Goal: Task Accomplishment & Management: Complete application form

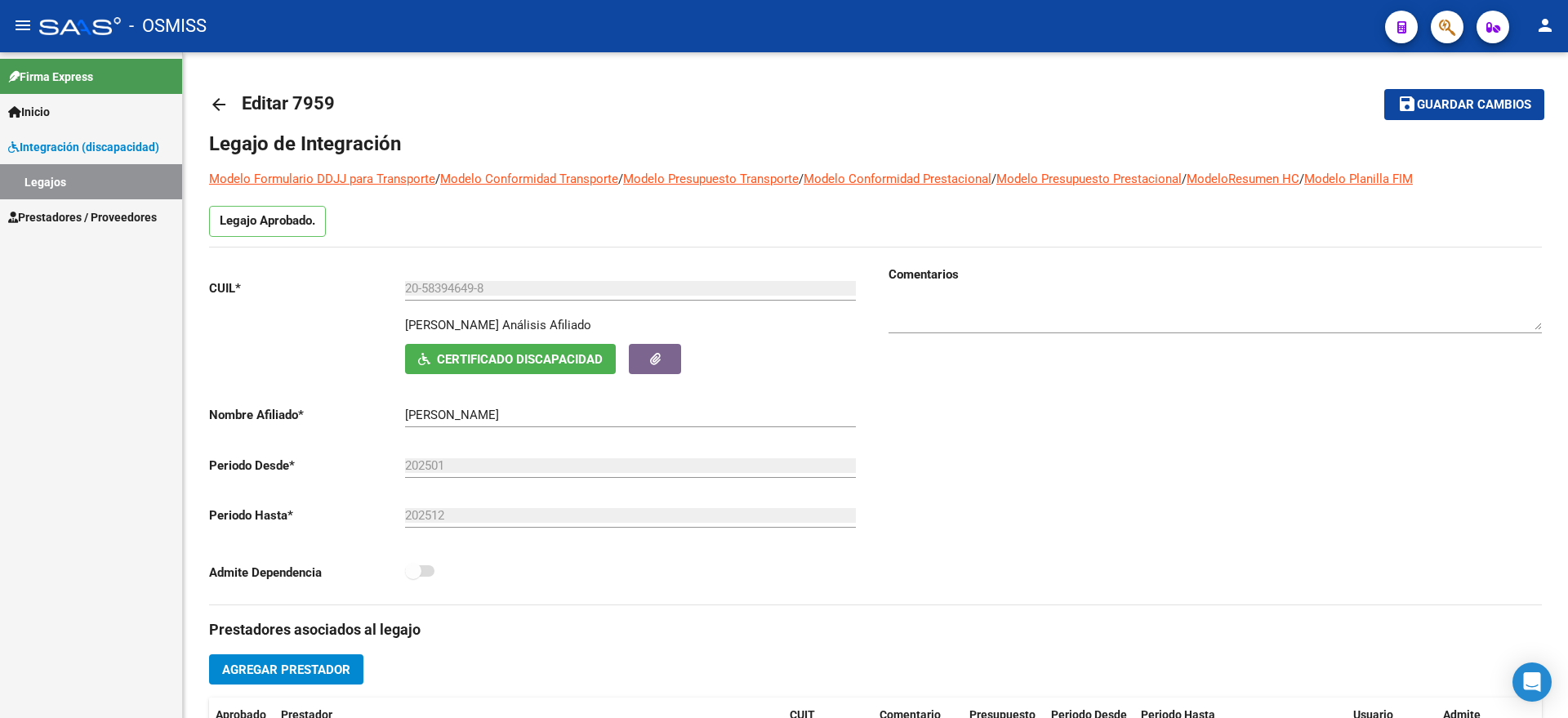
click at [89, 211] on span "Prestadores / Proveedores" at bounding box center [82, 217] width 149 height 18
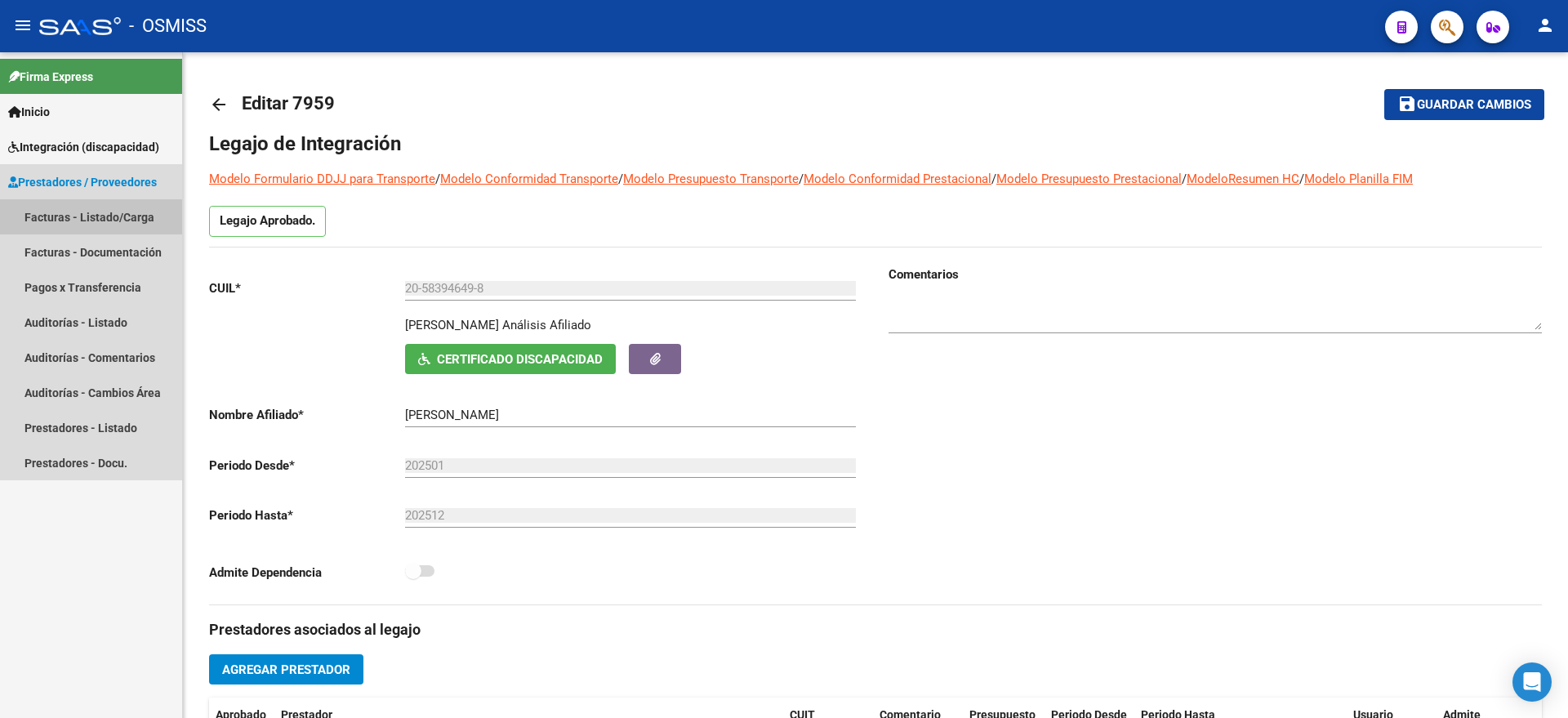
click at [95, 200] on link "Facturas - Listado/Carga" at bounding box center [90, 217] width 182 height 35
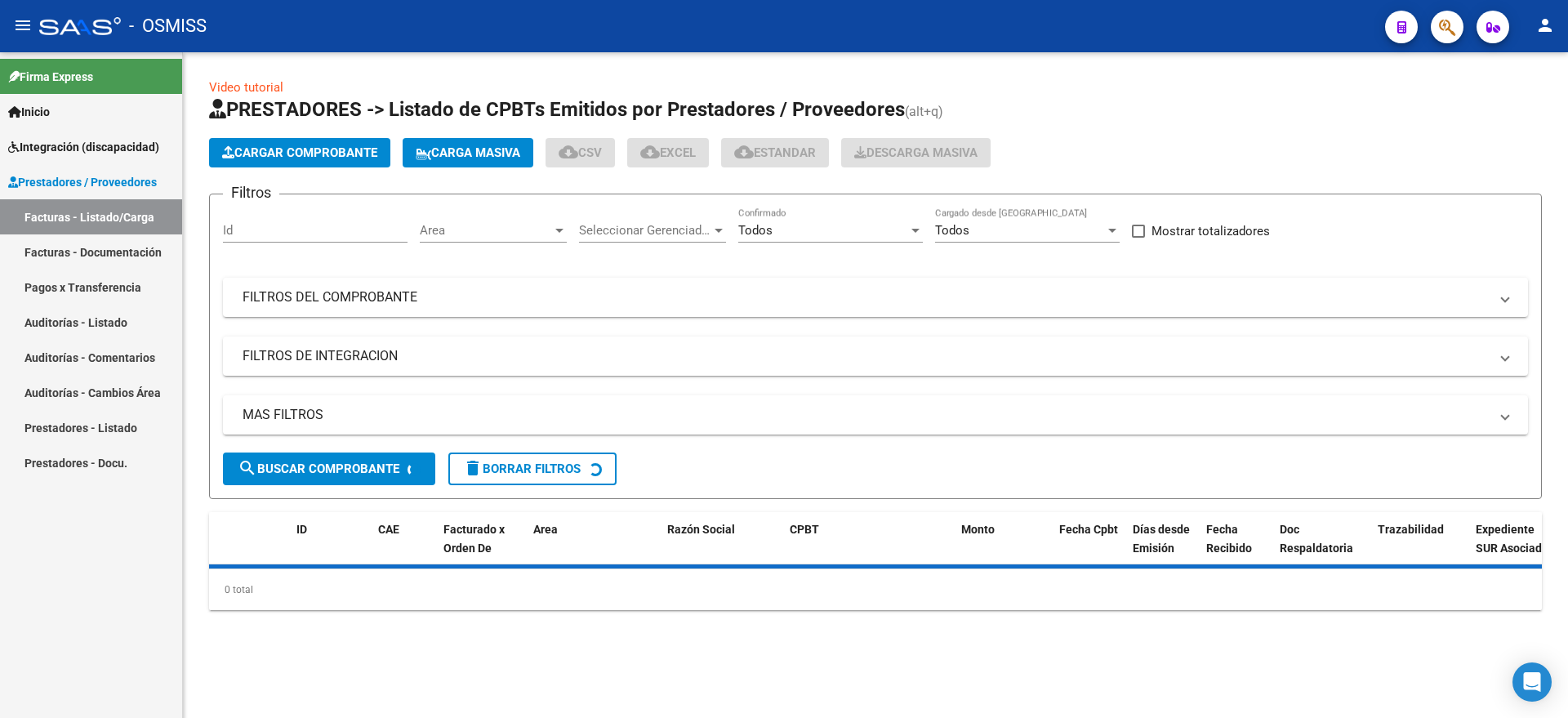
click at [289, 152] on span "Cargar Comprobante" at bounding box center [300, 152] width 155 height 15
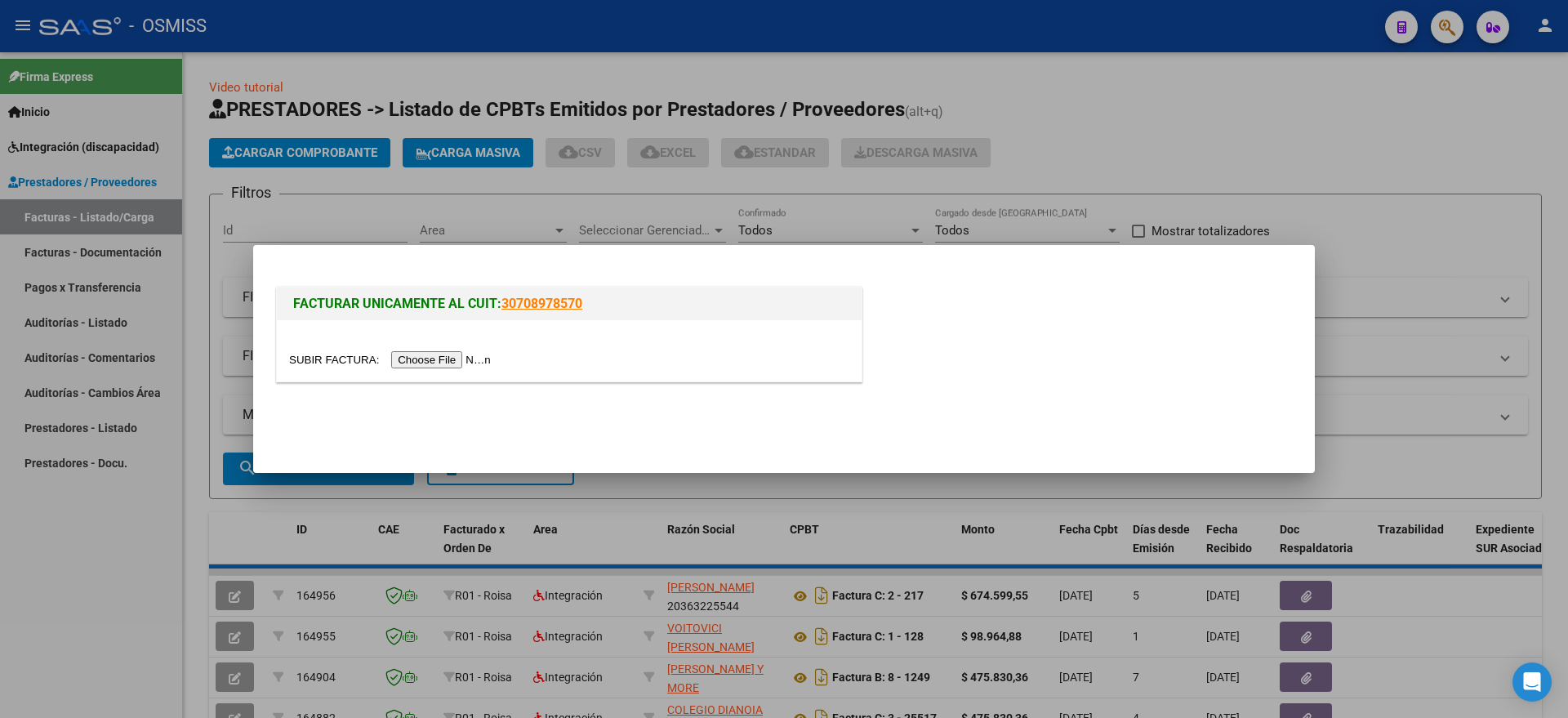
click at [455, 357] on input "file" at bounding box center [392, 359] width 207 height 18
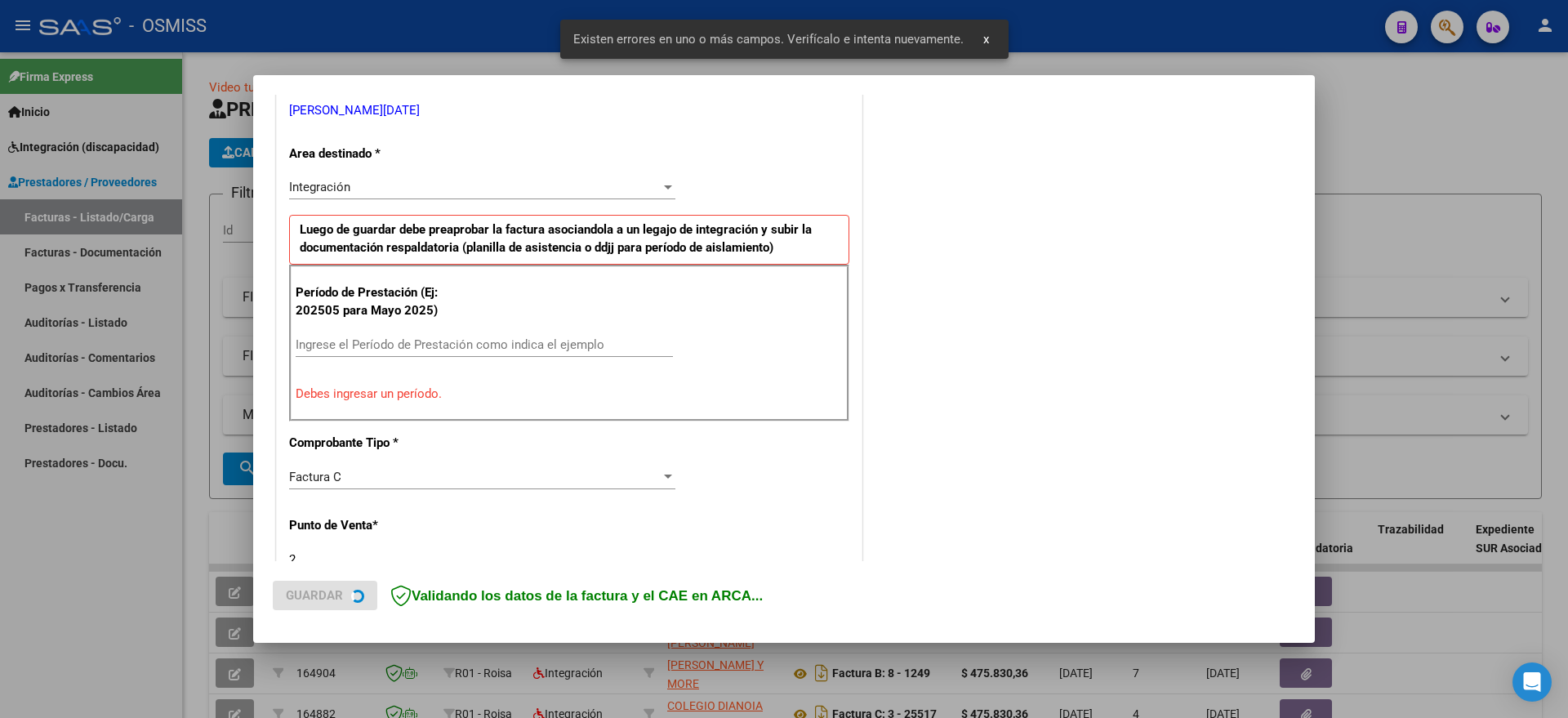
scroll to position [431, 0]
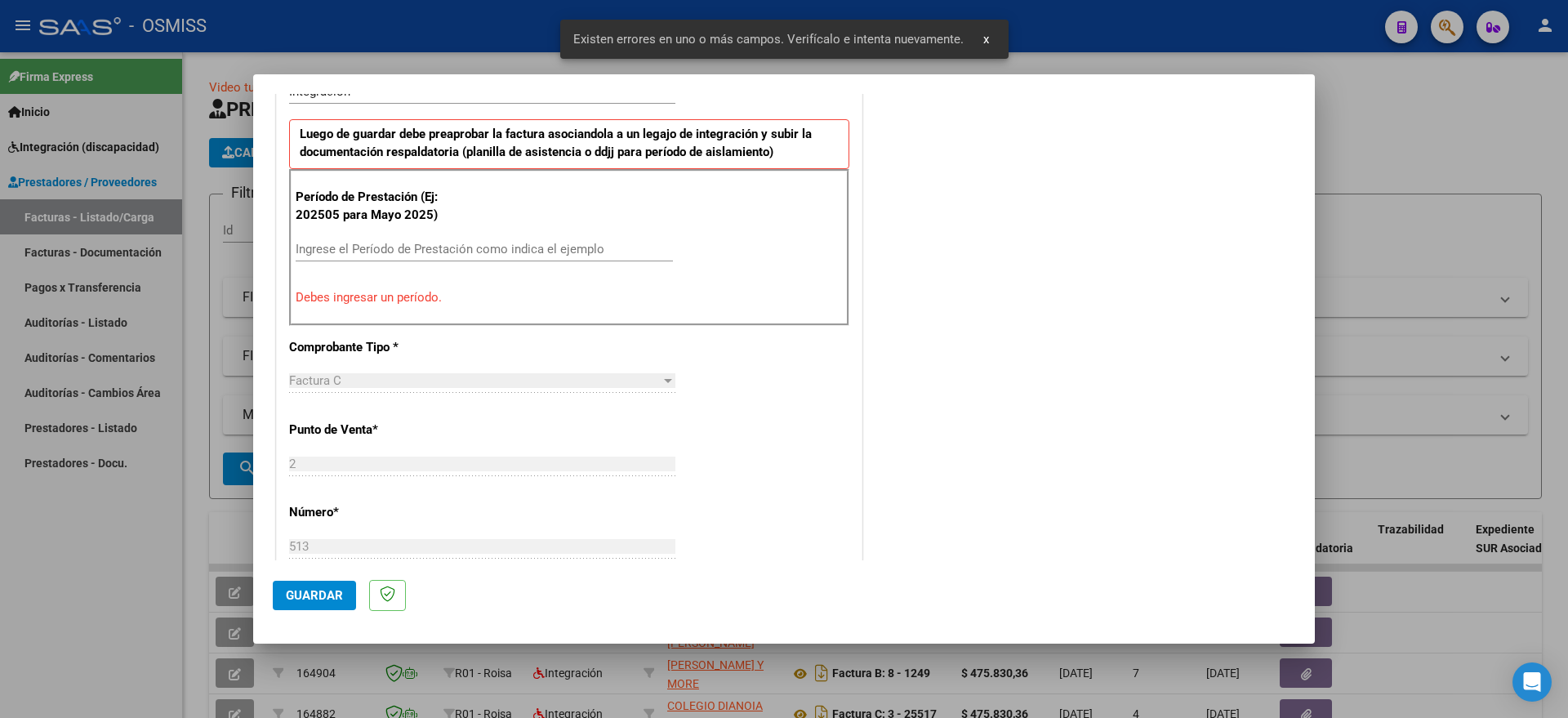
click at [420, 244] on input "Ingrese el Período de Prestación como indica el ejemplo" at bounding box center [484, 249] width 378 height 15
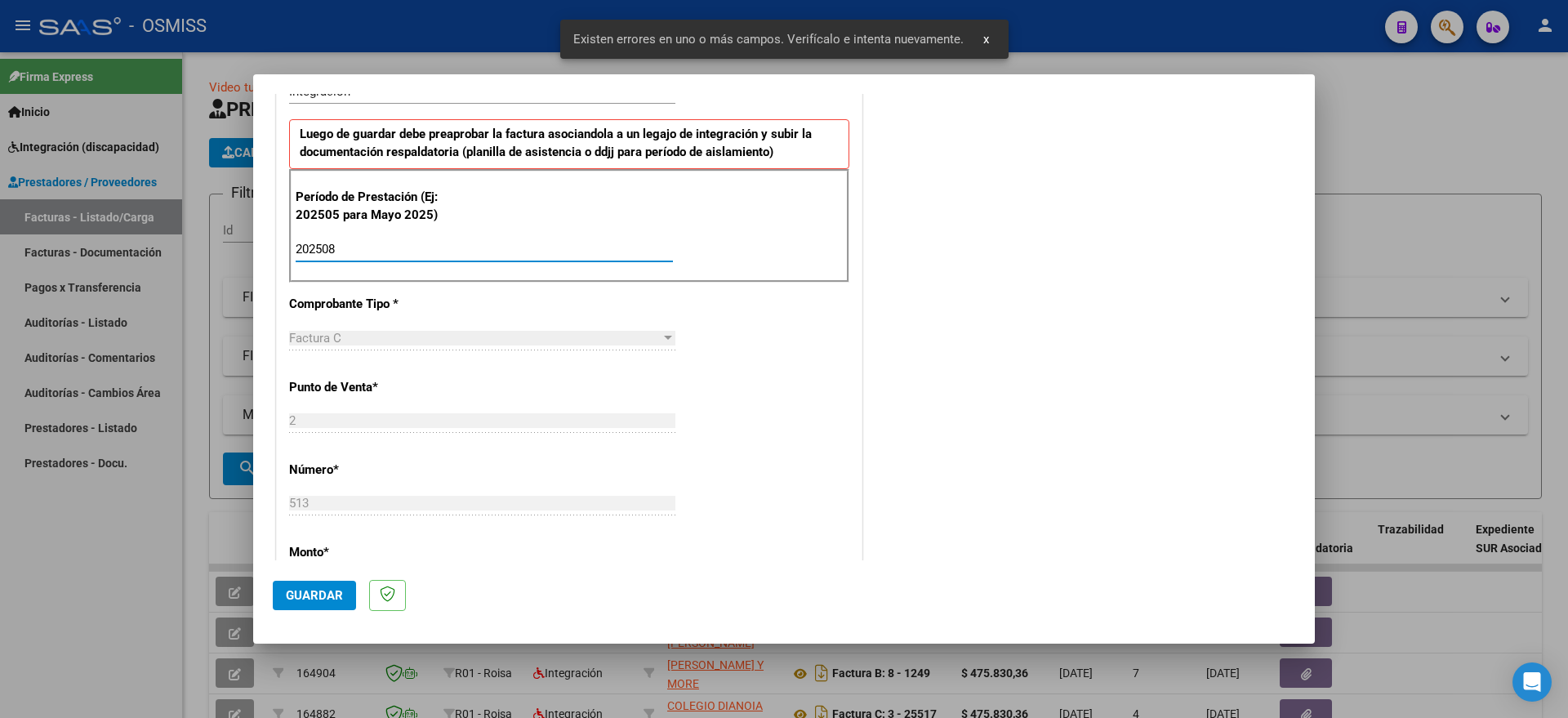
type input "202508"
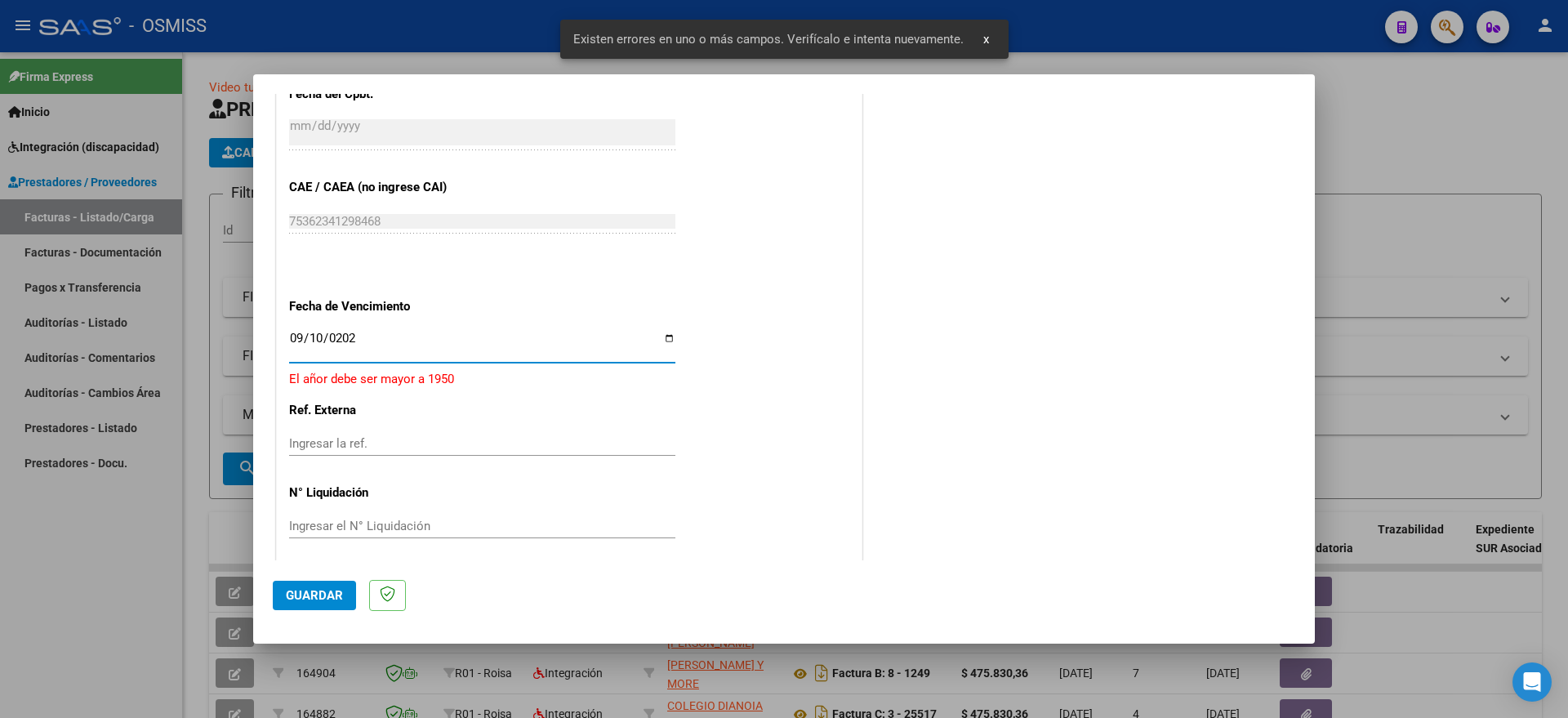
type input "[DATE]"
click at [324, 584] on button "Guardar" at bounding box center [314, 596] width 83 height 30
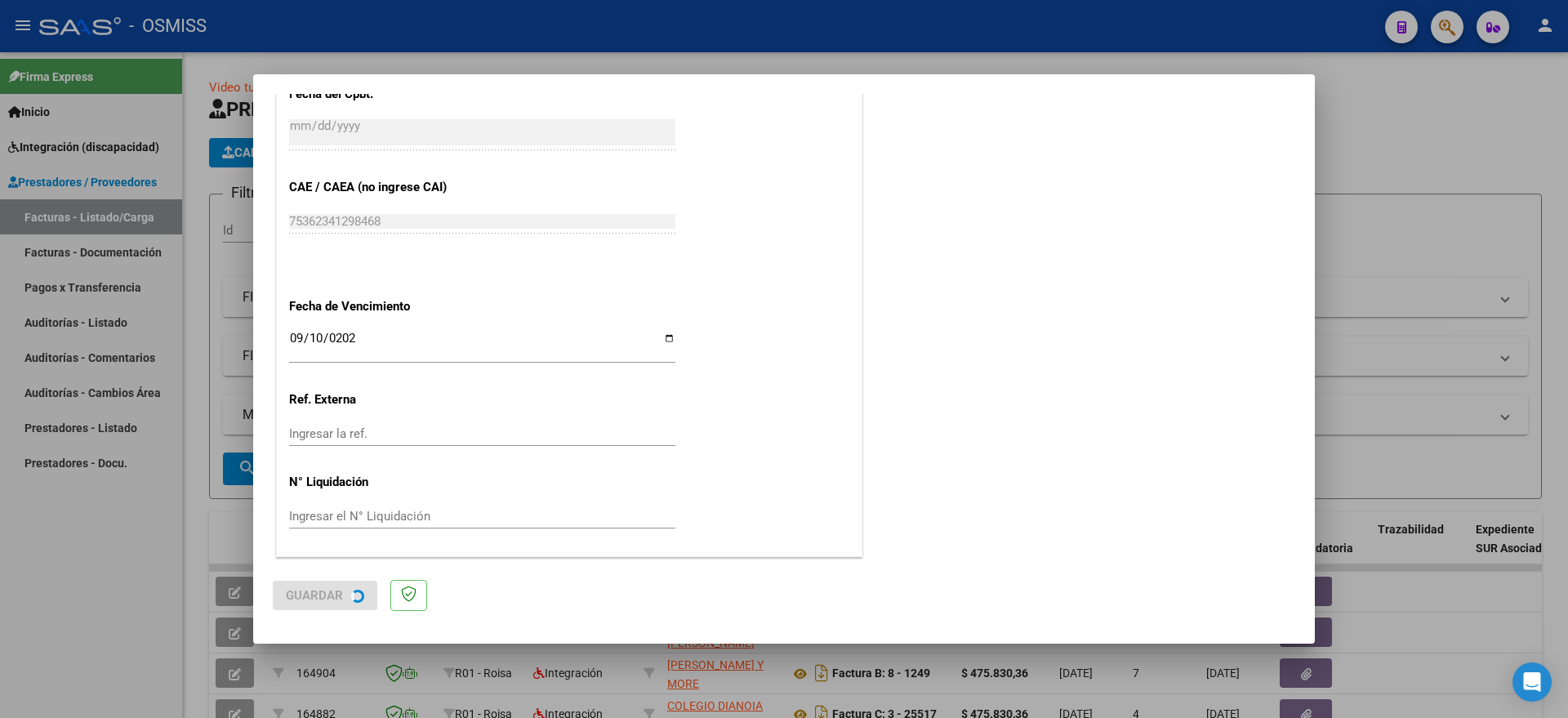
scroll to position [0, 0]
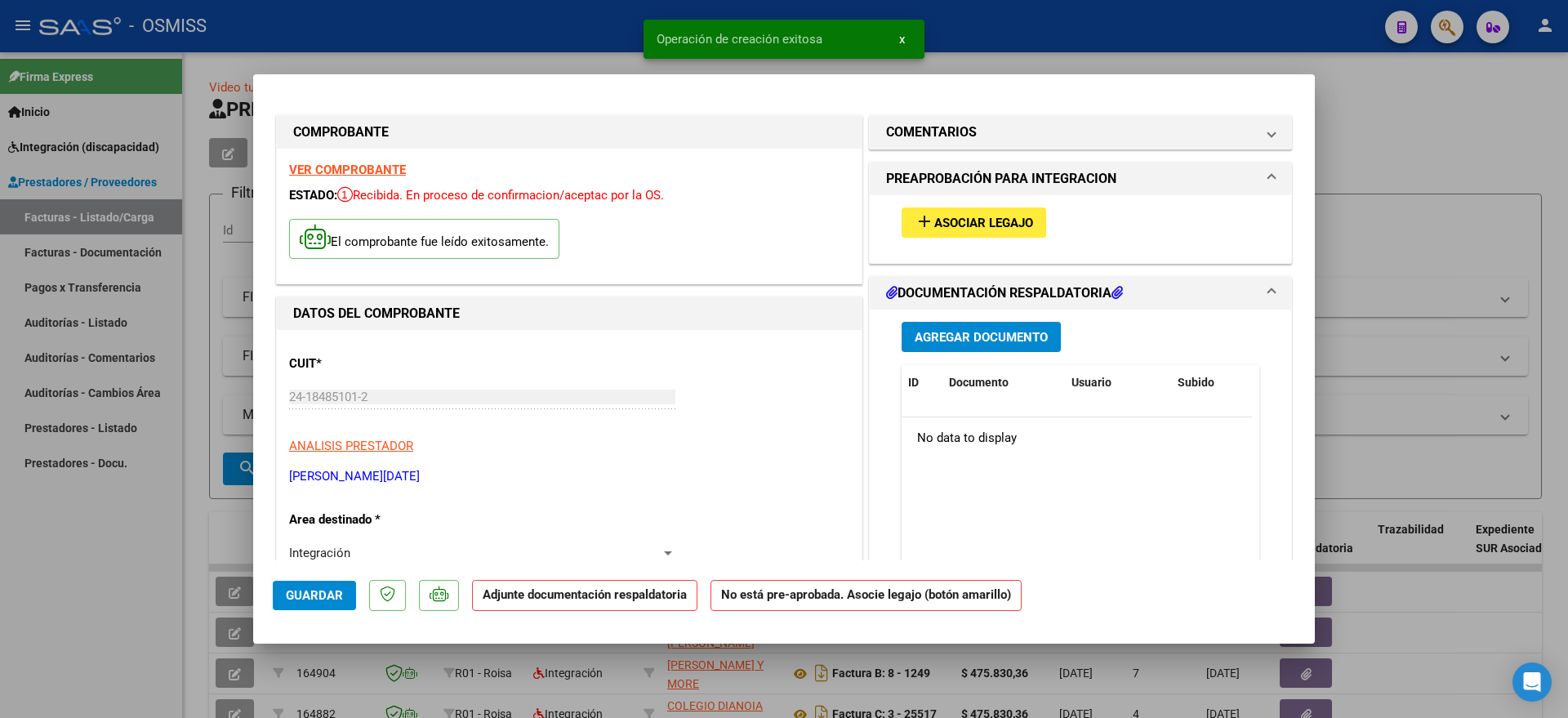
click at [974, 223] on span "Asociar Legajo" at bounding box center [983, 223] width 99 height 15
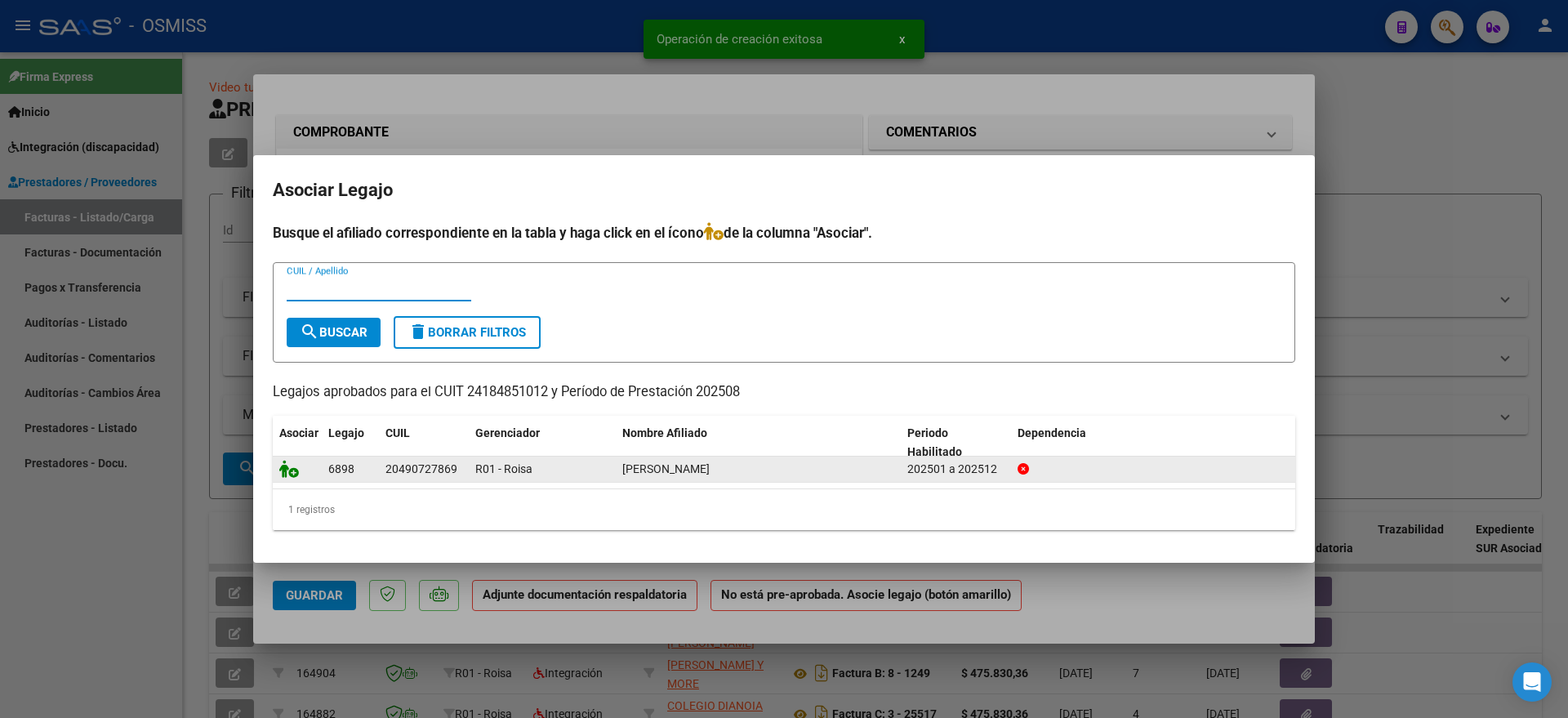
click at [287, 460] on icon at bounding box center [288, 469] width 19 height 18
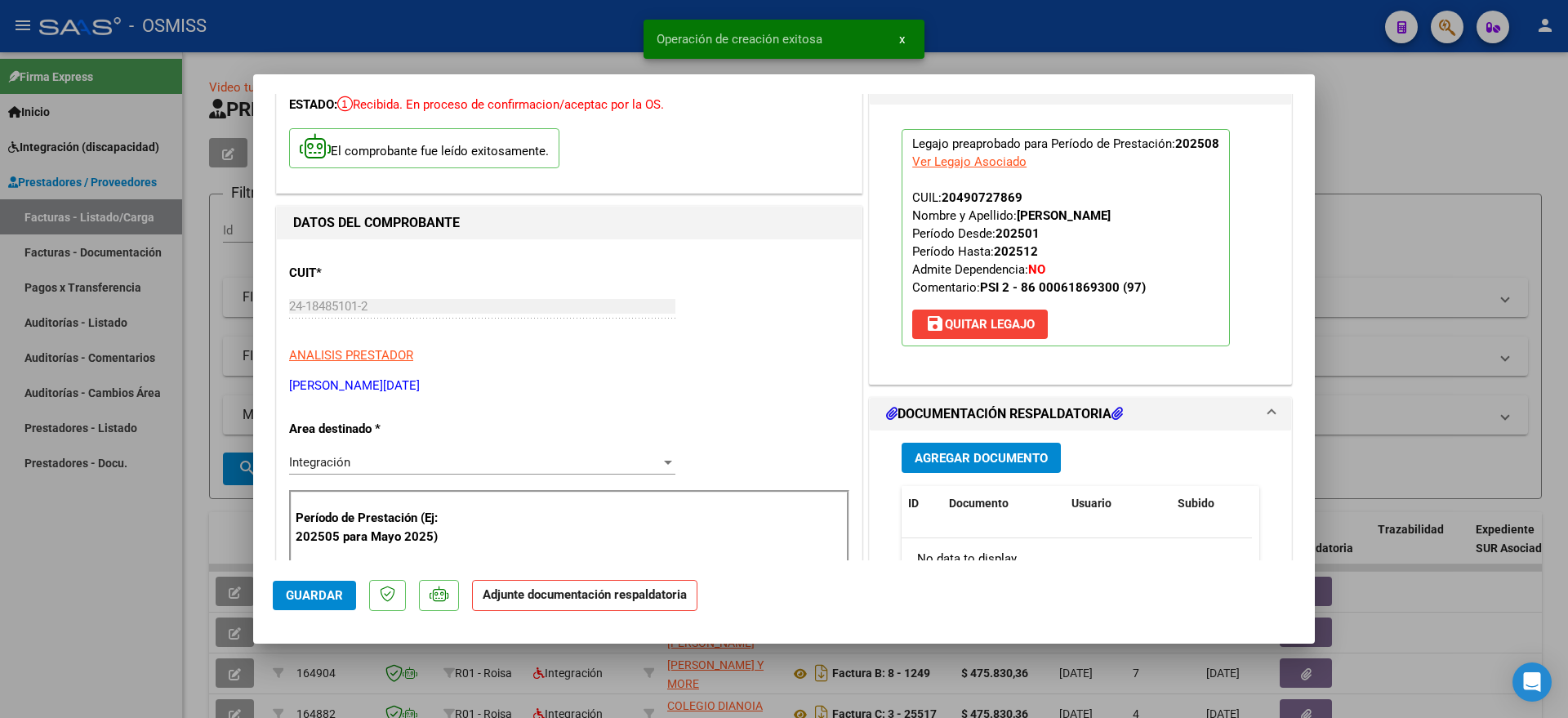
scroll to position [204, 0]
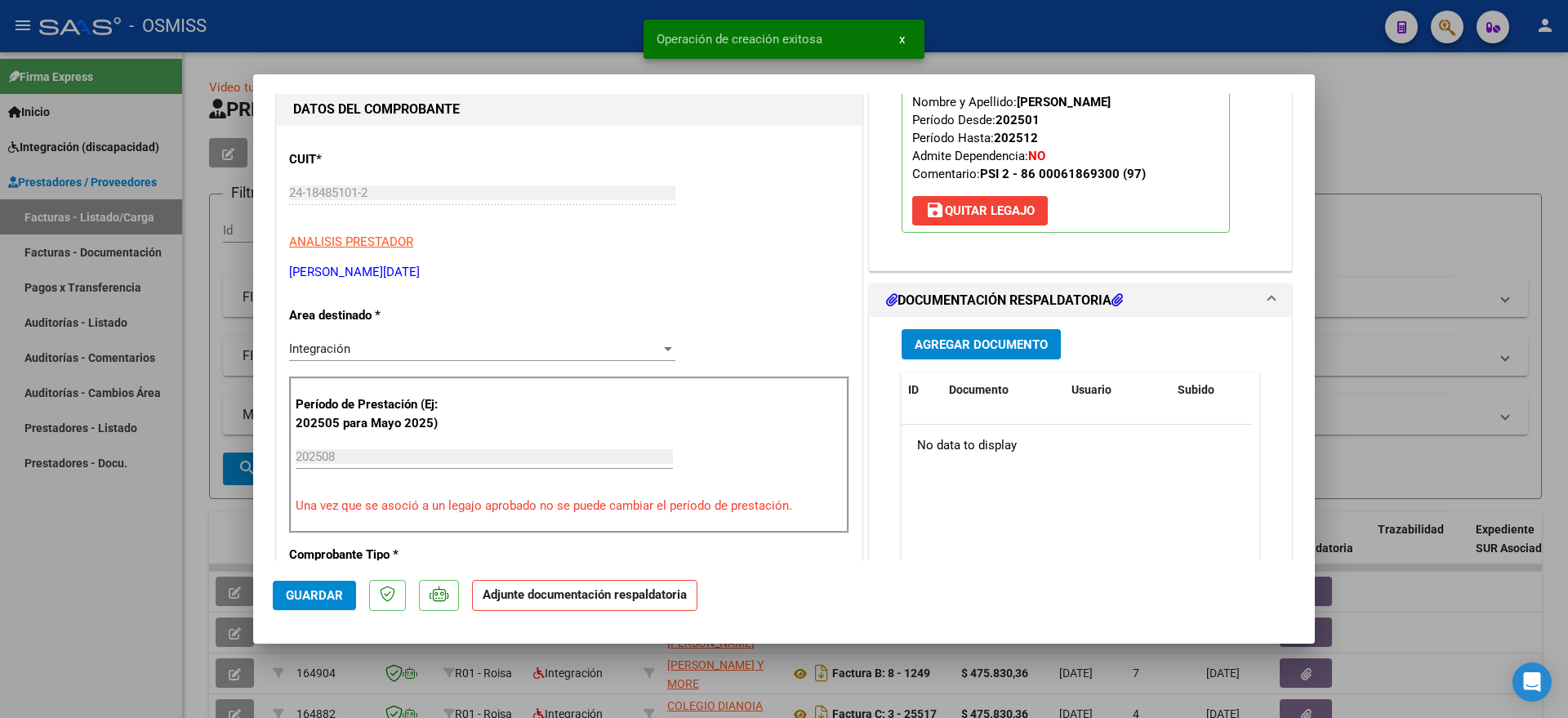
click at [954, 343] on span "Agregar Documento" at bounding box center [981, 345] width 133 height 15
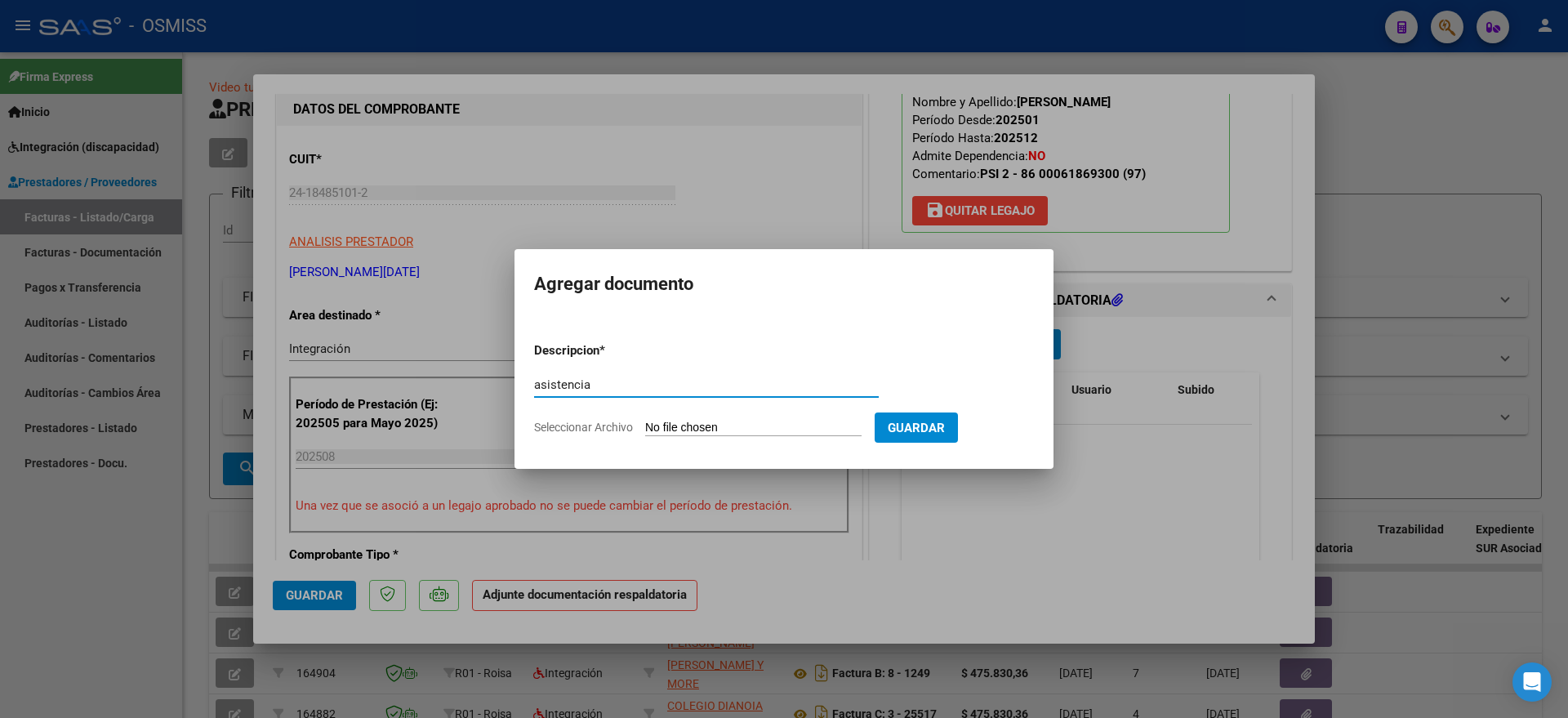
type input "asistencia"
click at [670, 426] on input "Seleccionar Archivo" at bounding box center [754, 428] width 216 height 16
type input "C:\fakepath\[PERSON_NAME] - PSICOLOGIA - Planilla de asistencia.pdf"
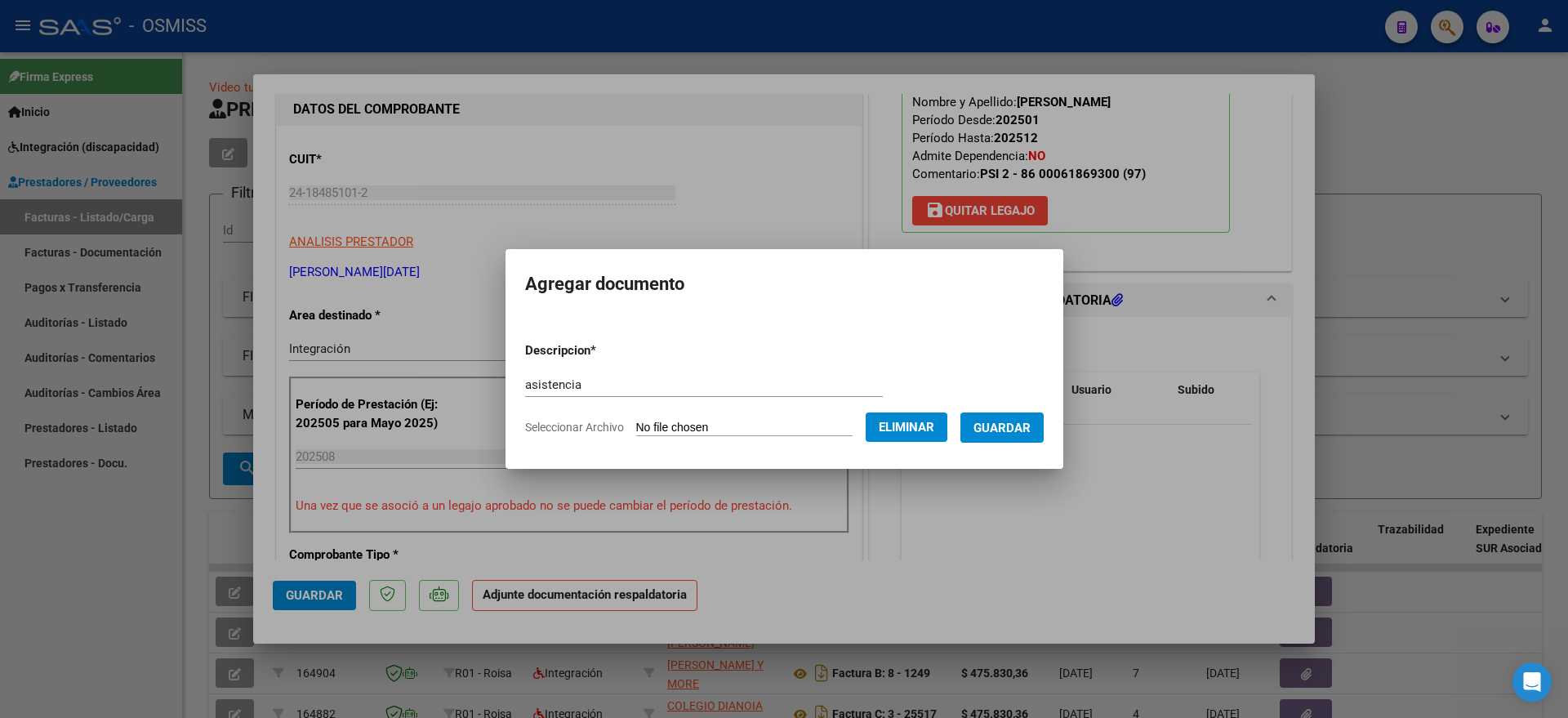
click at [1031, 422] on span "Guardar" at bounding box center [1002, 428] width 57 height 15
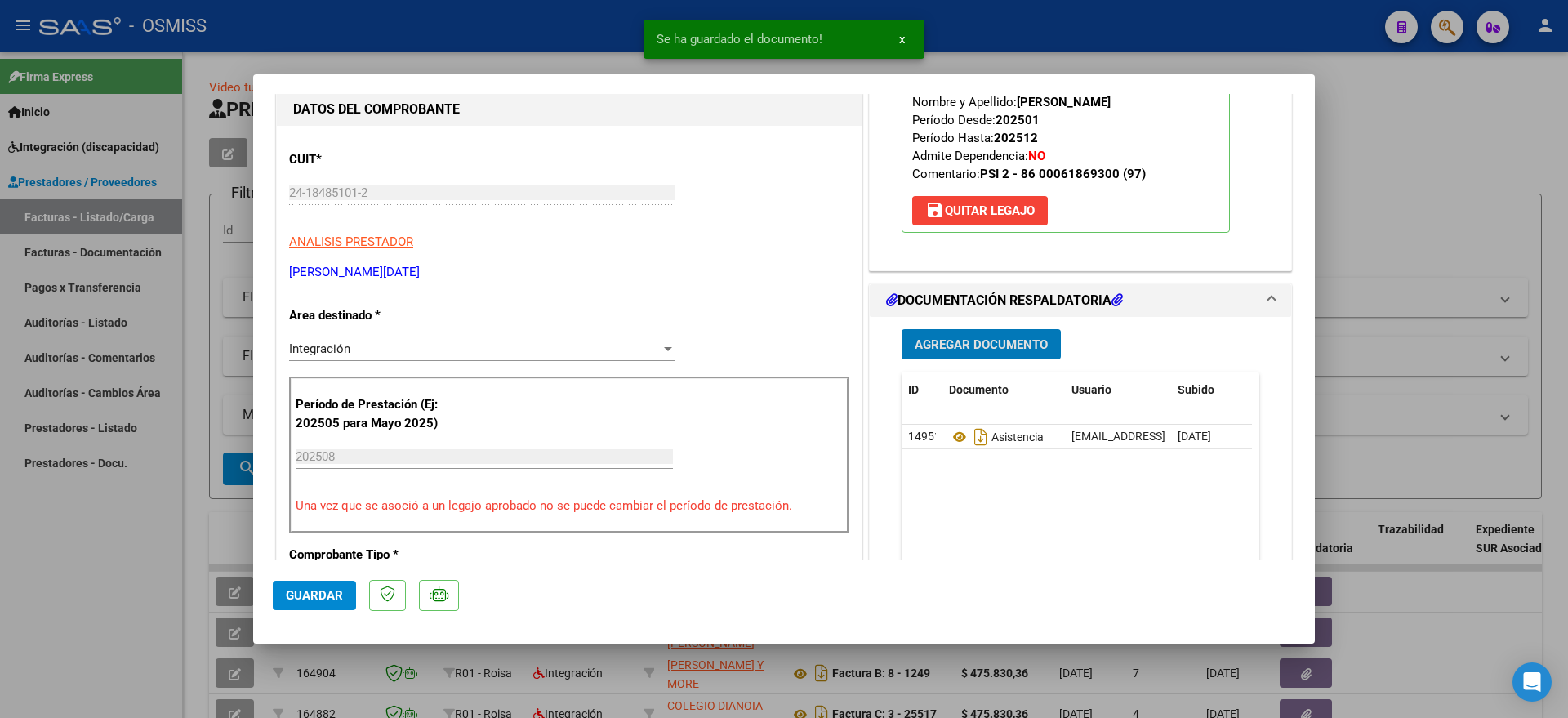
click at [293, 596] on span "Guardar" at bounding box center [315, 596] width 57 height 15
click at [51, 632] on div at bounding box center [784, 359] width 1568 height 718
type input "$ 0,00"
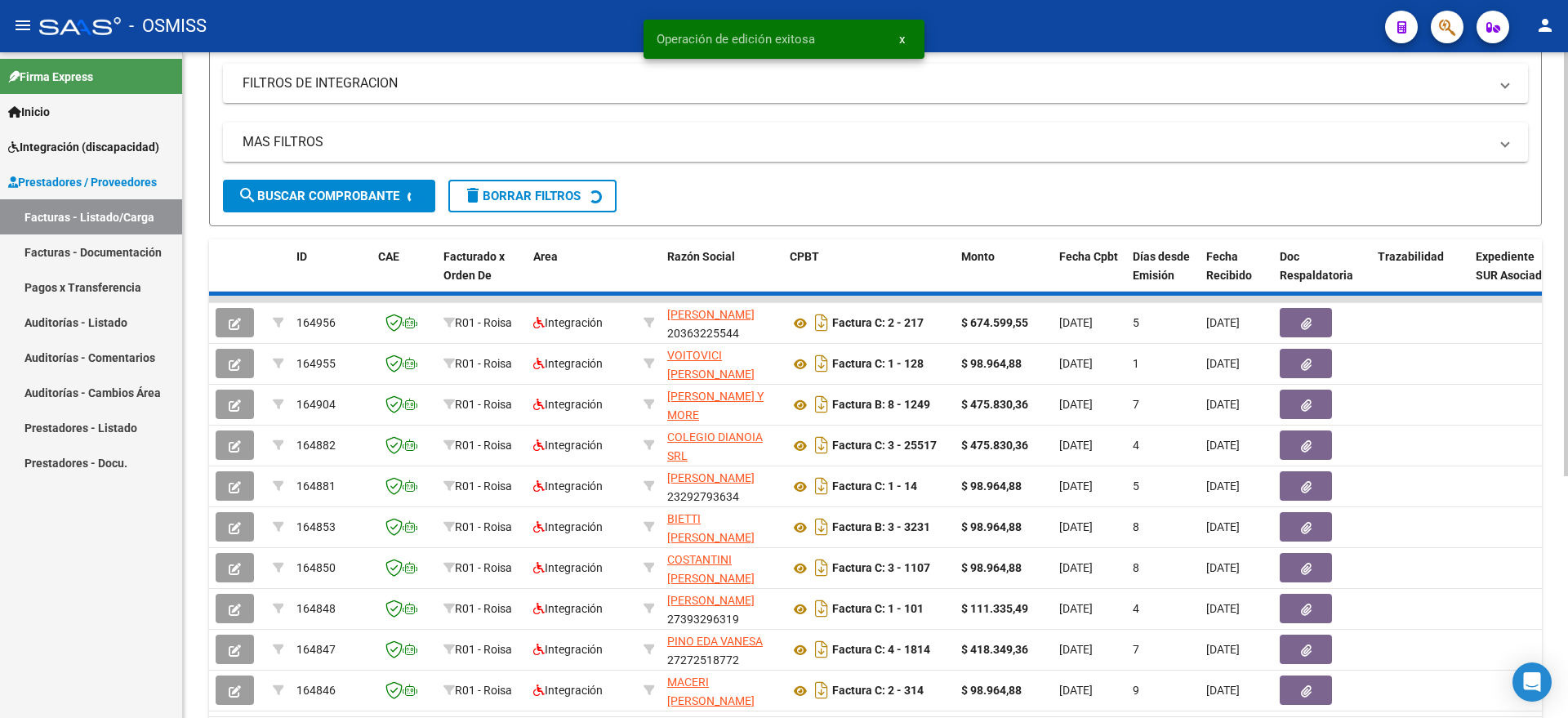
scroll to position [307, 0]
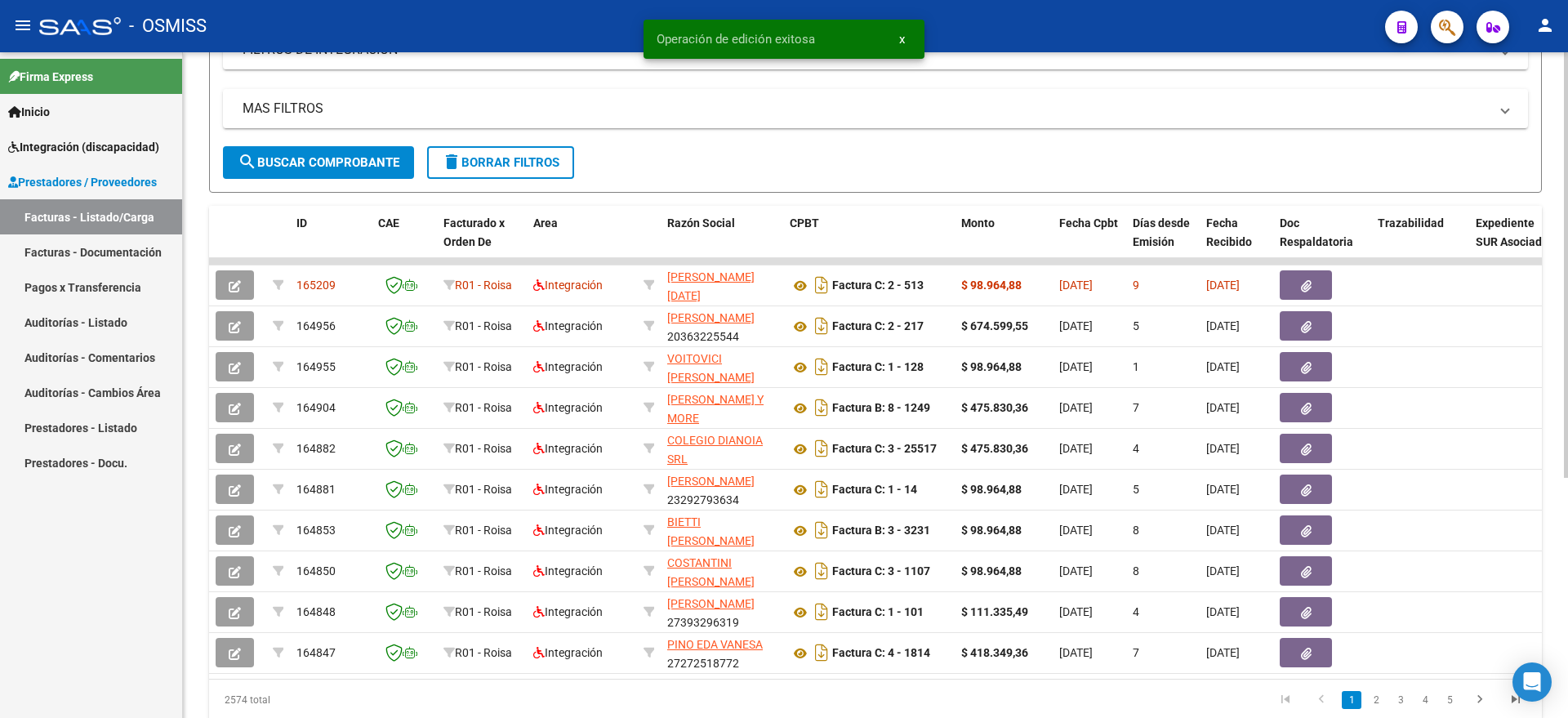
click at [541, 157] on span "delete Borrar Filtros" at bounding box center [500, 163] width 117 height 15
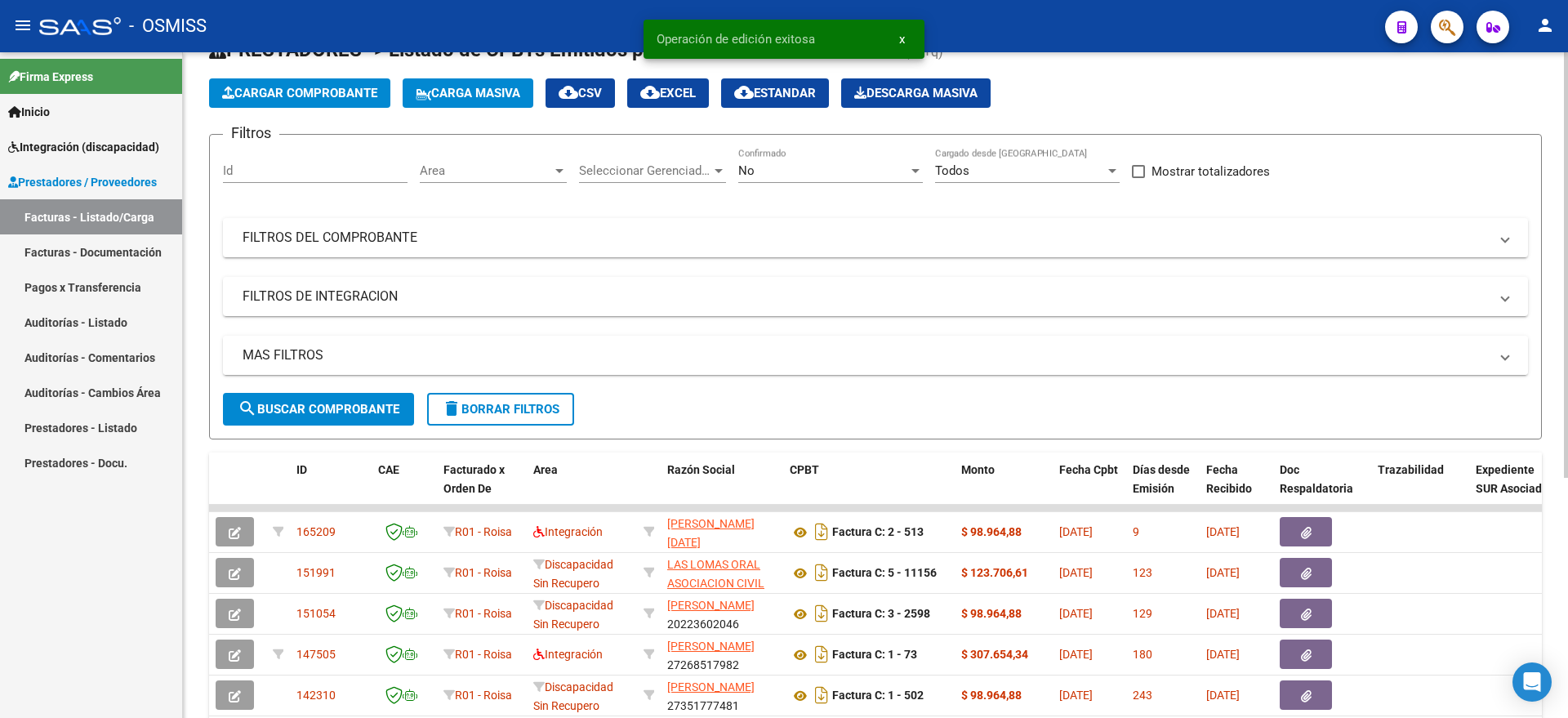
scroll to position [103, 0]
